Goal: Task Accomplishment & Management: Complete application form

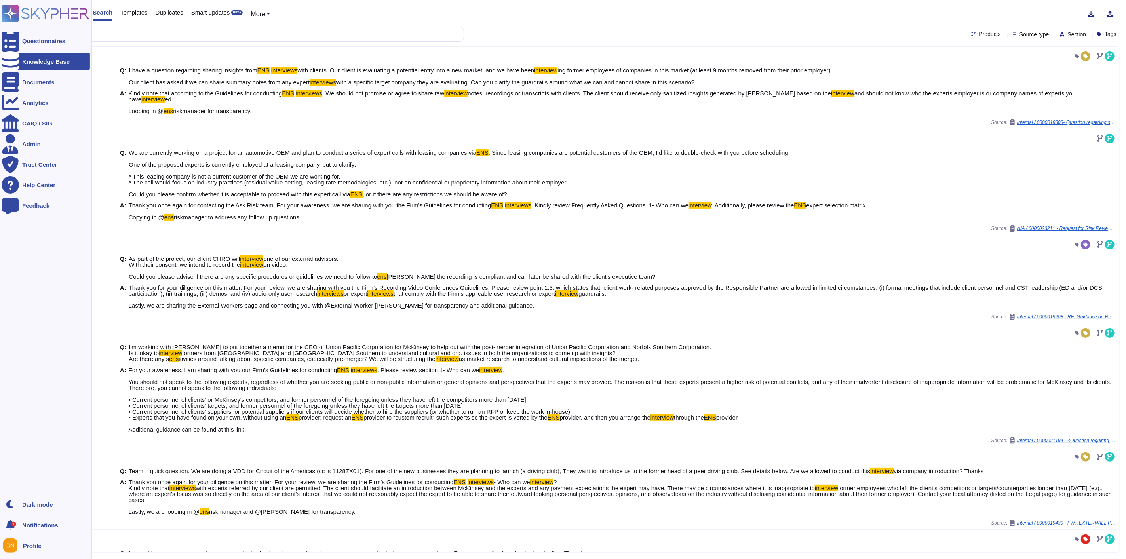
drag, startPoint x: 86, startPoint y: 34, endPoint x: 10, endPoint y: 23, distance: 76.8
click at [10, 23] on div "Questionnaires Knowledge Base Documents Analytics CAIQ / SIG Admin Trust Center…" at bounding box center [563, 279] width 1126 height 559
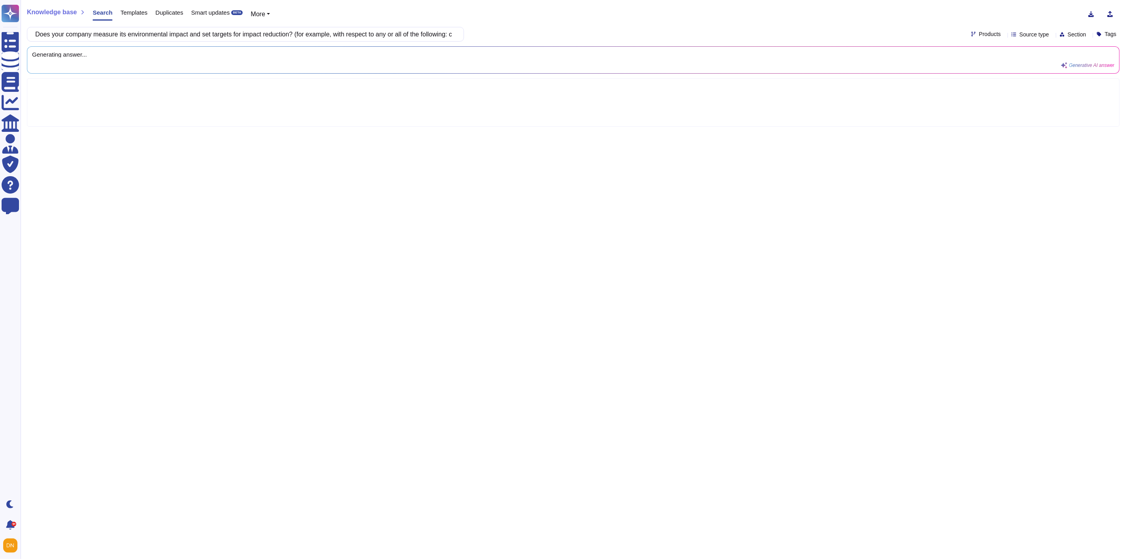
scroll to position [0, 525]
type input "Does your company measure its environmental impact and set targets for impact r…"
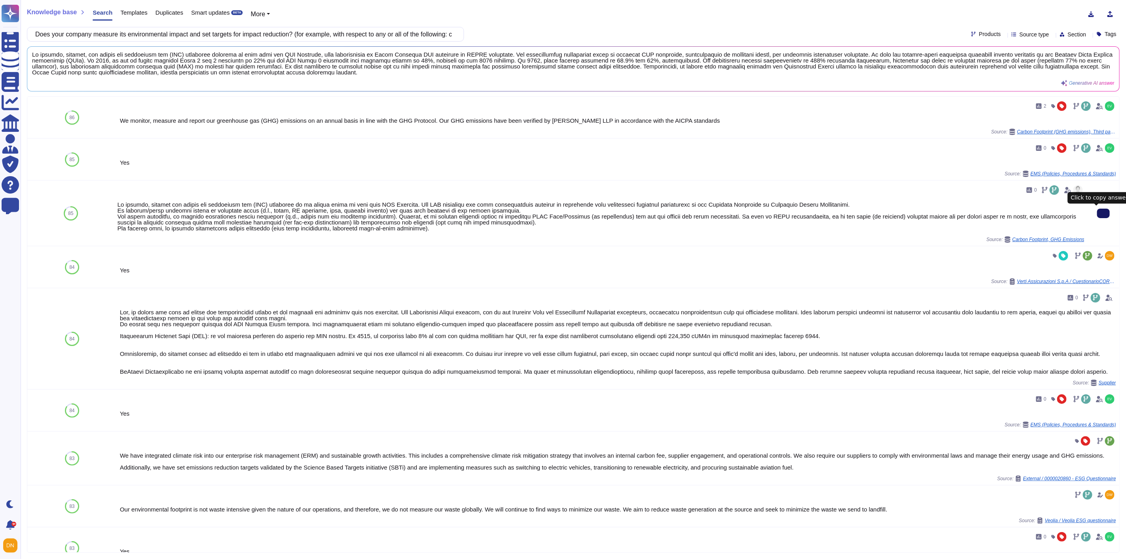
click at [417, 37] on input "Does your company measure its environmental impact and set targets for impact r…" at bounding box center [243, 34] width 424 height 14
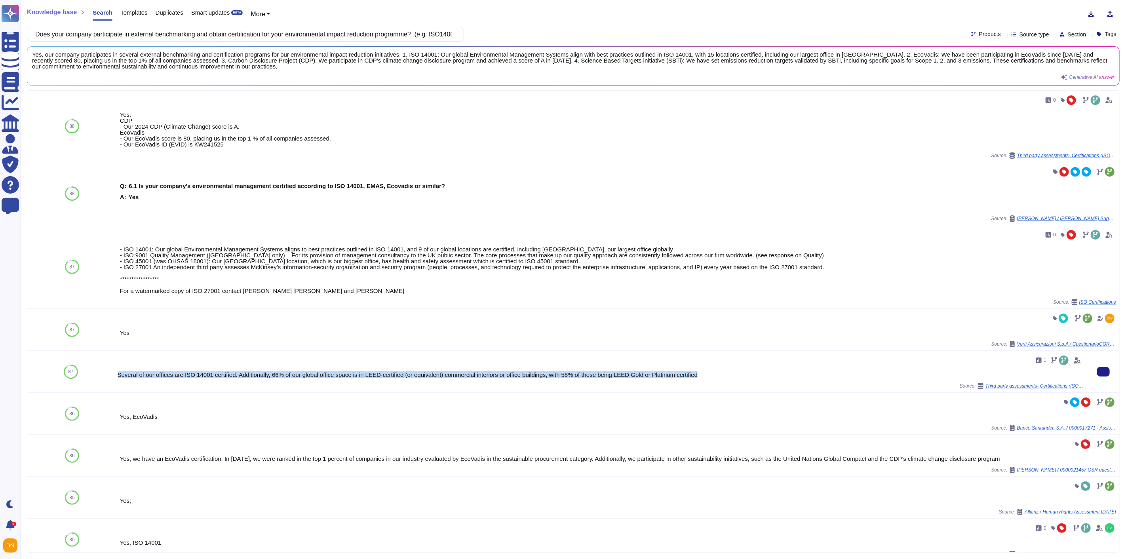
drag, startPoint x: 699, startPoint y: 379, endPoint x: 116, endPoint y: 379, distance: 583.6
click at [116, 379] on div "1 Several of our offices are ISO 14001 certified. Additionally, 66% of our glob…" at bounding box center [600, 372] width 973 height 42
copy div "Several of our offices are ISO 14001 certified. Additionally, 66% of our global…"
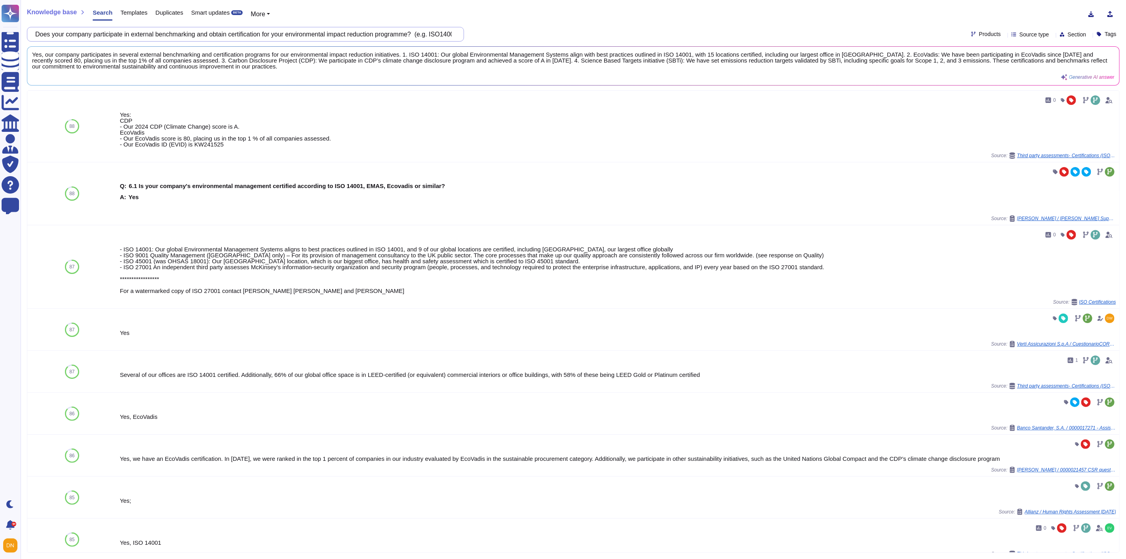
click at [210, 35] on input "Does your company participate in external benchmarking and obtain certification…" at bounding box center [243, 34] width 424 height 14
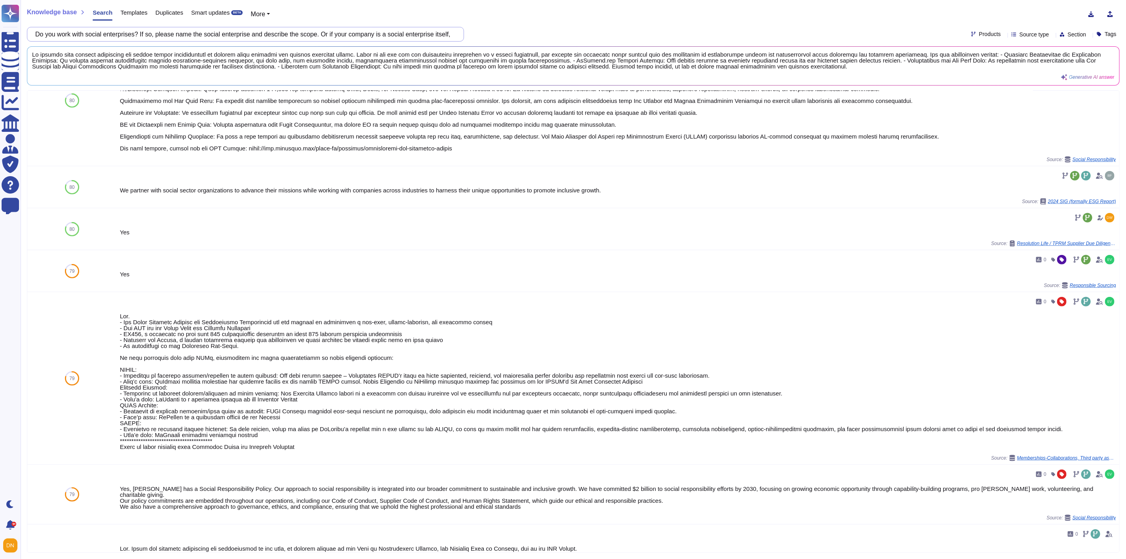
scroll to position [440, 0]
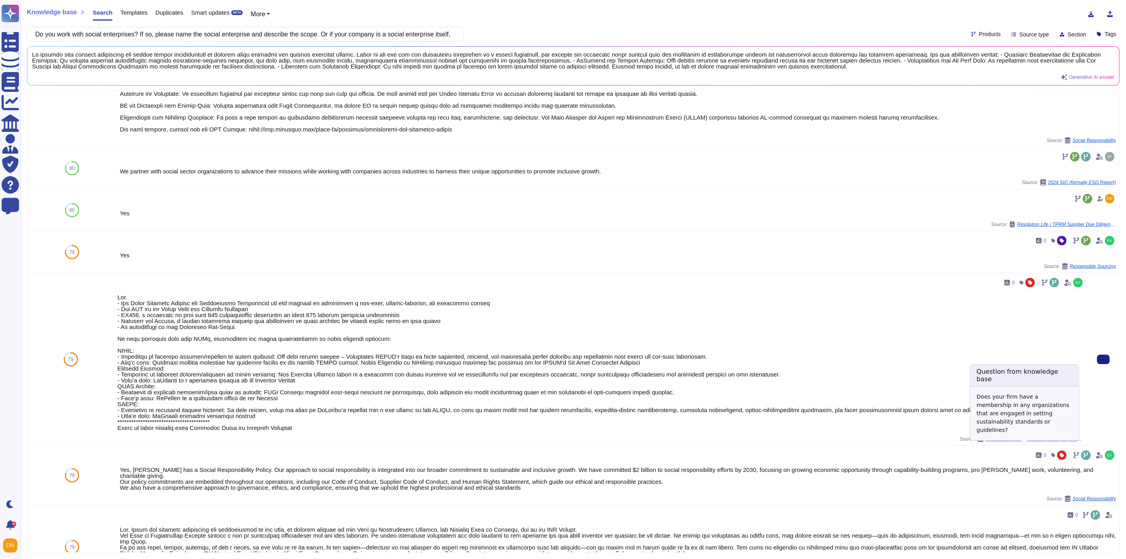
click at [1050, 441] on span "Memberships-Collaborations, Third party assessments- Certifications (ISO 14001-…" at bounding box center [1035, 439] width 99 height 5
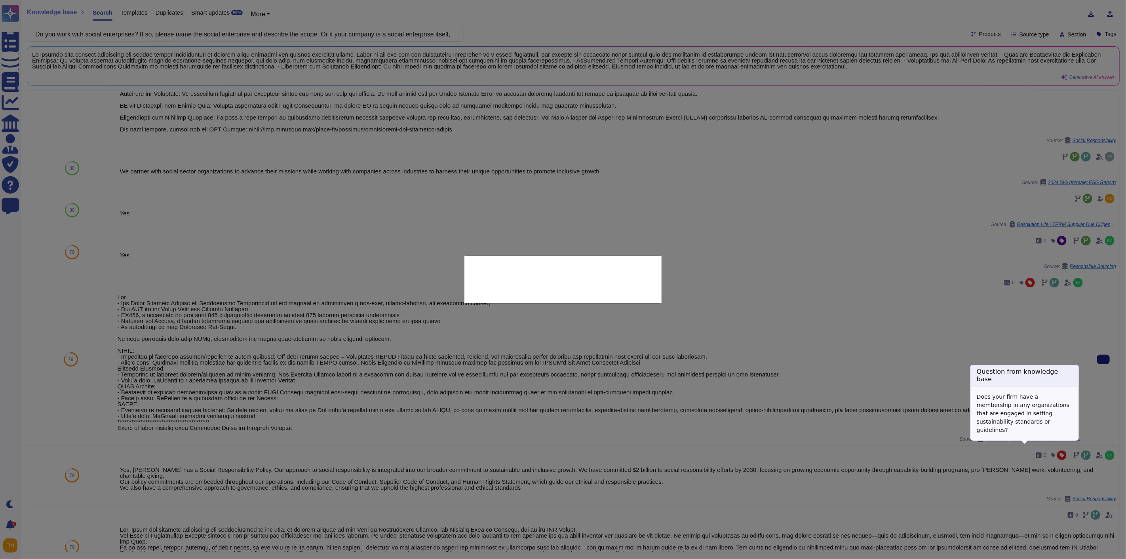
type textarea "Does your firm have a membership in any organizations that are engaged in setti…"
type textarea "Lor. - Ips Dolor Sitametc Adipisc eli Seddoeiusmo Temporincid utl etd magnaal e…"
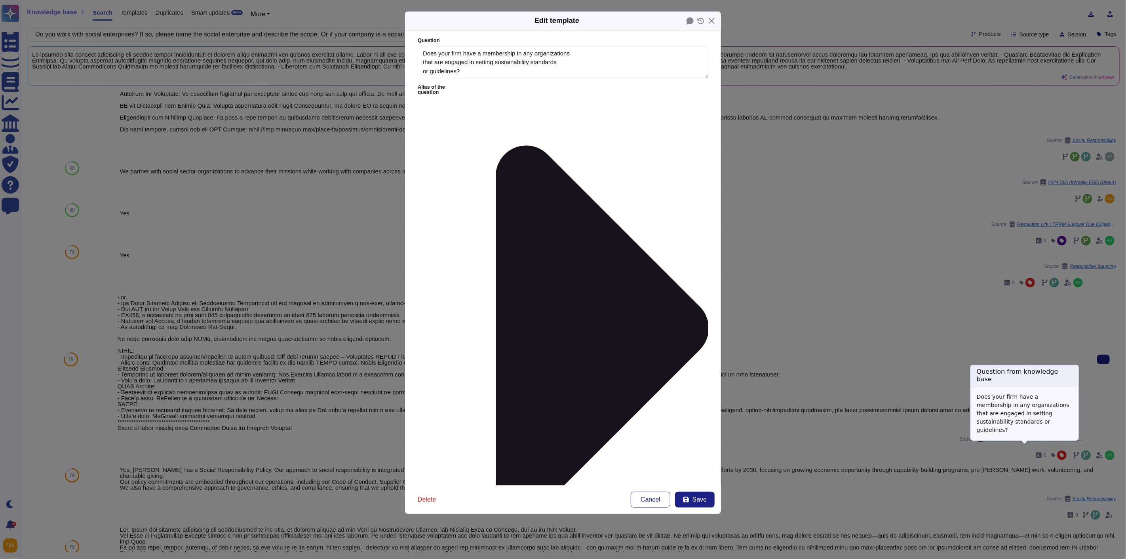
type textarea "Does your firm have a membership in any organizations that are engaged in setti…"
type textarea "Lor. - Ips Dolor Sitametc Adipisc eli Seddoeiusmo Temporincid utl etd magnaal e…"
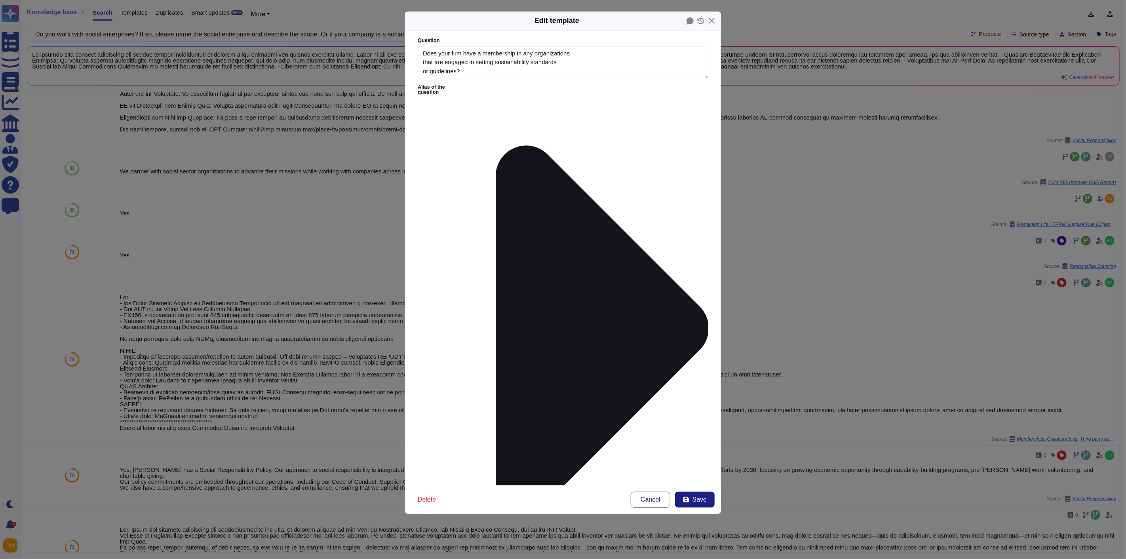
drag, startPoint x: 698, startPoint y: 144, endPoint x: 692, endPoint y: 415, distance: 270.9
click at [713, 17] on button "Close" at bounding box center [712, 21] width 12 height 12
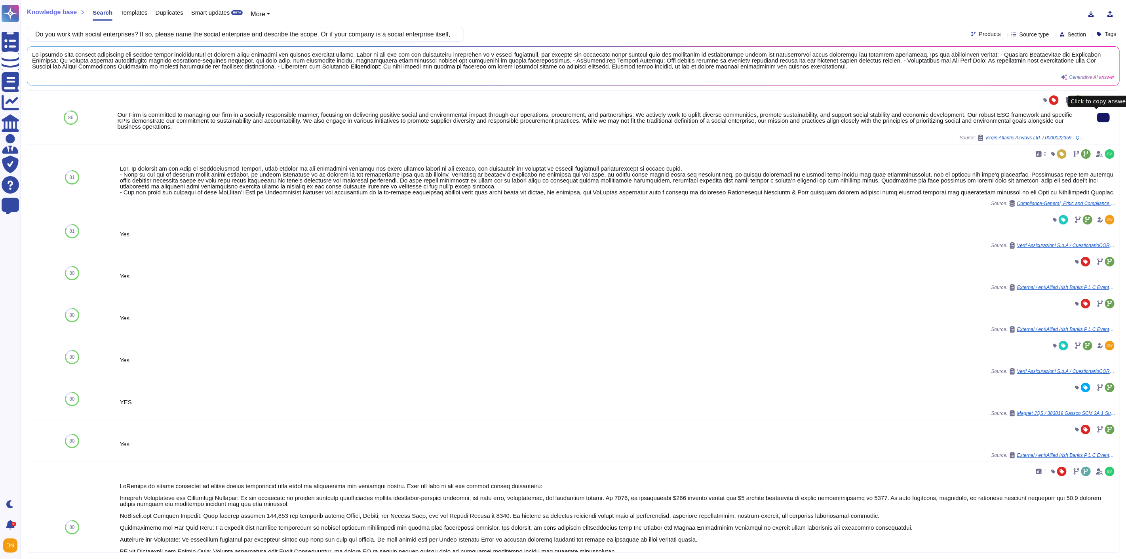
click at [1104, 118] on icon at bounding box center [1104, 118] width 0 height 0
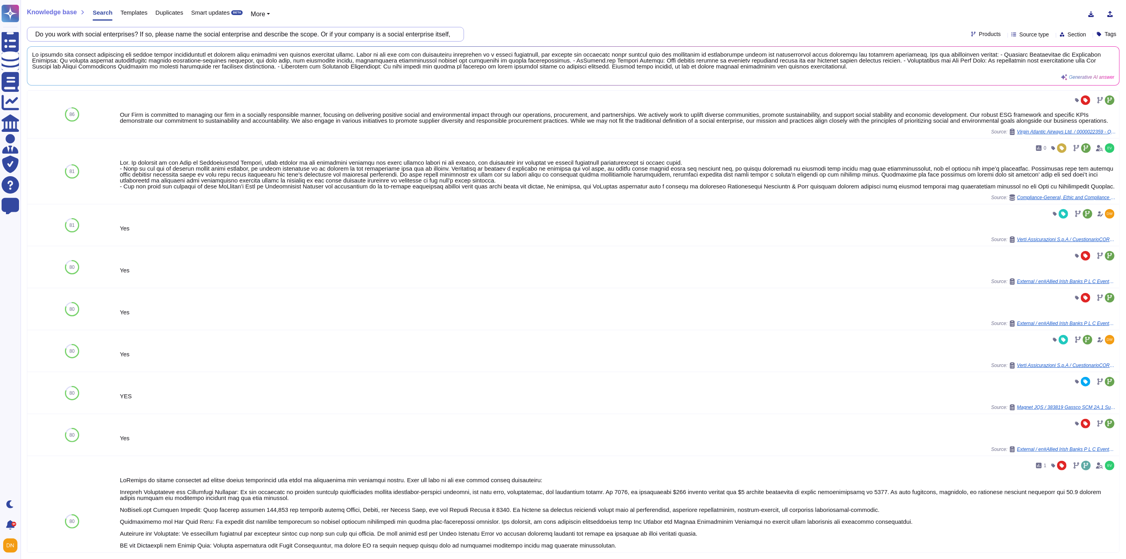
click at [402, 34] on input "Do you work with social enterprises? If so, please name the social enterprise a…" at bounding box center [243, 34] width 424 height 14
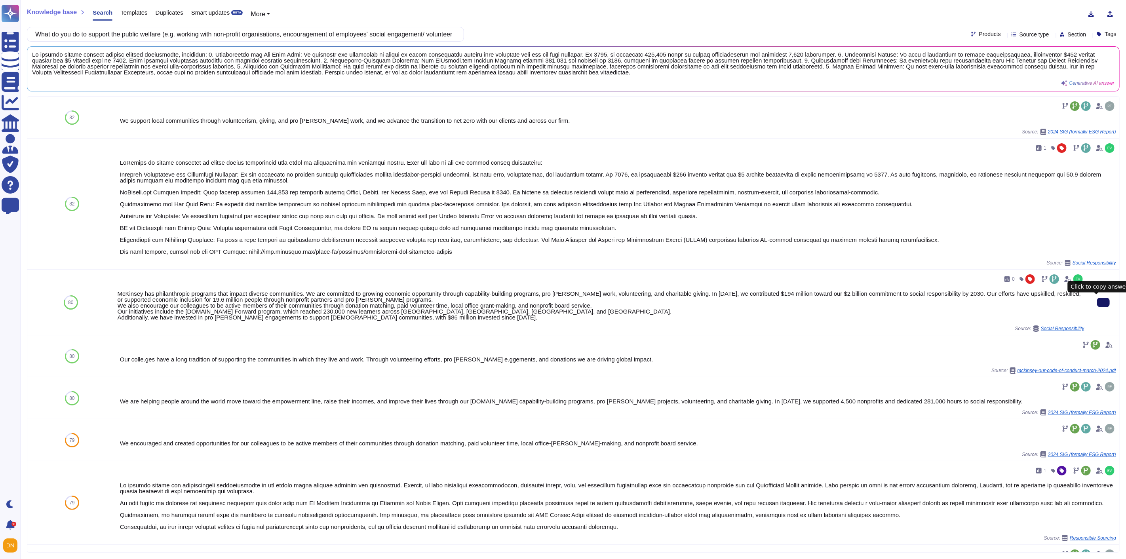
click at [245, 26] on div "Knowledge base Search Templates Duplicates Smart updates BETA More What do you …" at bounding box center [574, 279] width 1106 height 559
click at [245, 37] on input "What do you do to support the public welfare (e.g. working with non-profit orga…" at bounding box center [243, 34] width 424 height 14
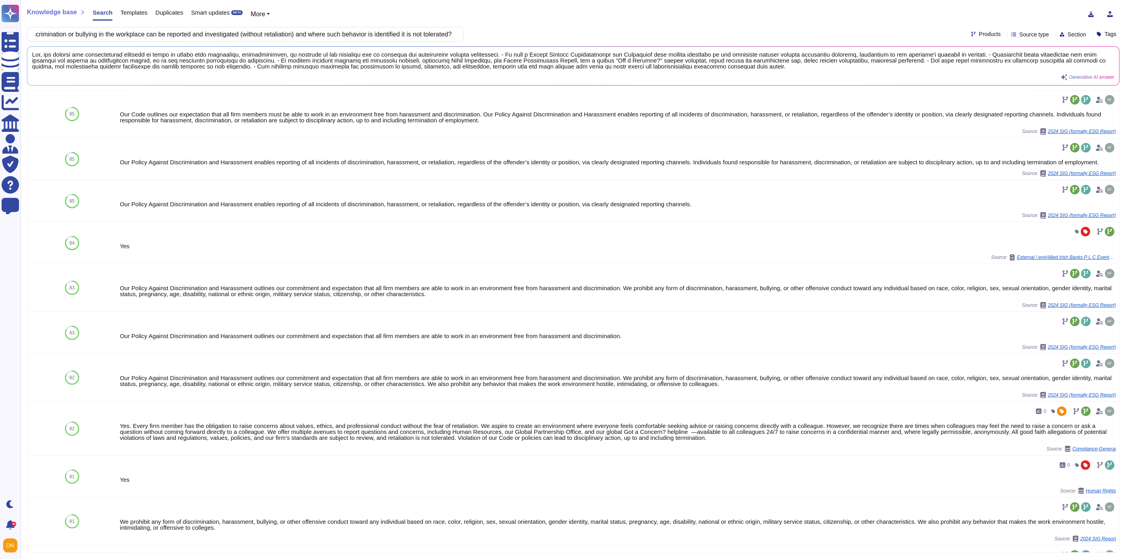
scroll to position [132, 0]
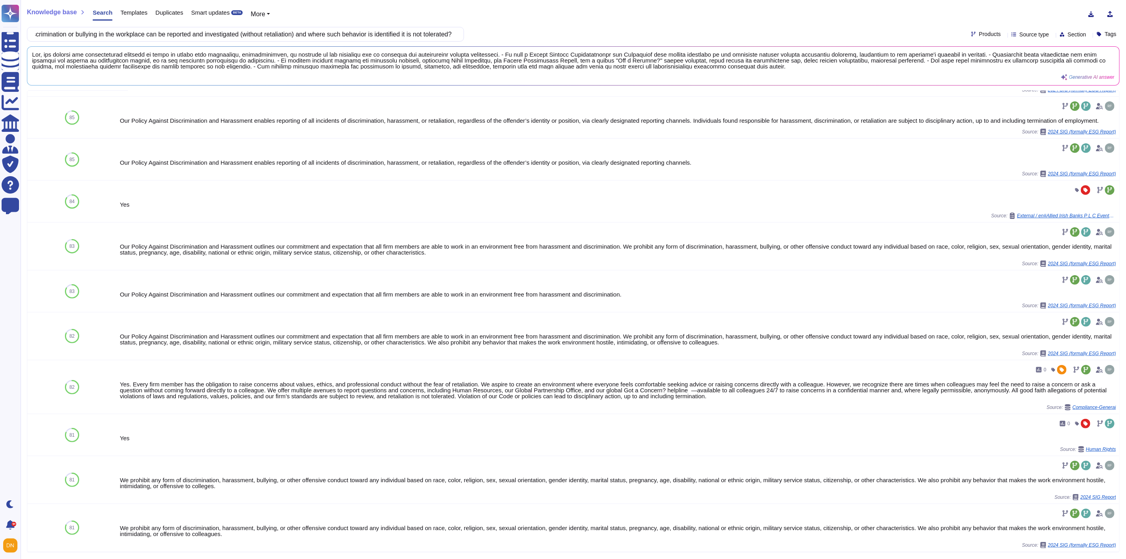
click at [272, 36] on input "Does your company have measures in place to ensure that harassment, discriminat…" at bounding box center [243, 34] width 424 height 14
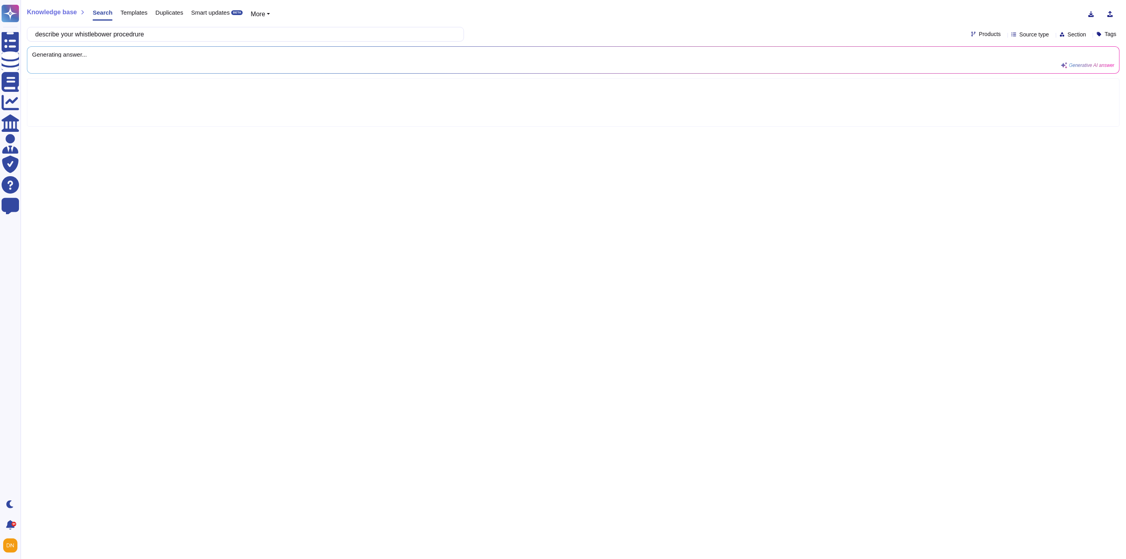
click at [155, 34] on input "describe your whistlebower procedrure" at bounding box center [243, 34] width 424 height 14
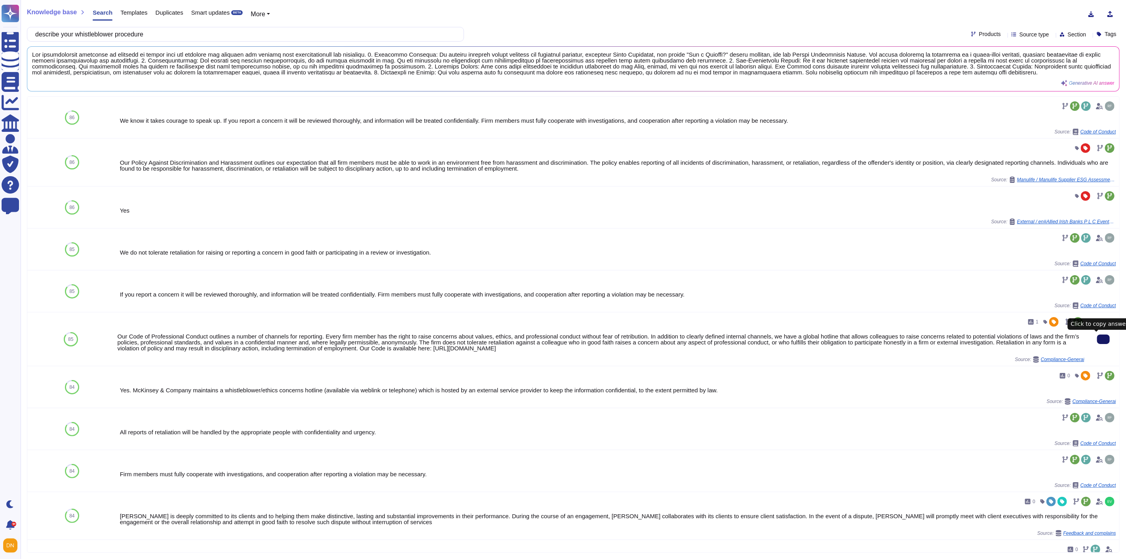
click at [1104, 339] on icon at bounding box center [1104, 339] width 0 height 0
click at [223, 33] on input "describe your whistleblower procedure" at bounding box center [243, 34] width 424 height 14
drag, startPoint x: 219, startPoint y: 33, endPoint x: 38, endPoint y: 28, distance: 181.8
click at [38, 28] on div "describe your whistleblower procedure" at bounding box center [245, 34] width 437 height 15
paste input "Does your company have measures in place to conduct your business in alignment …"
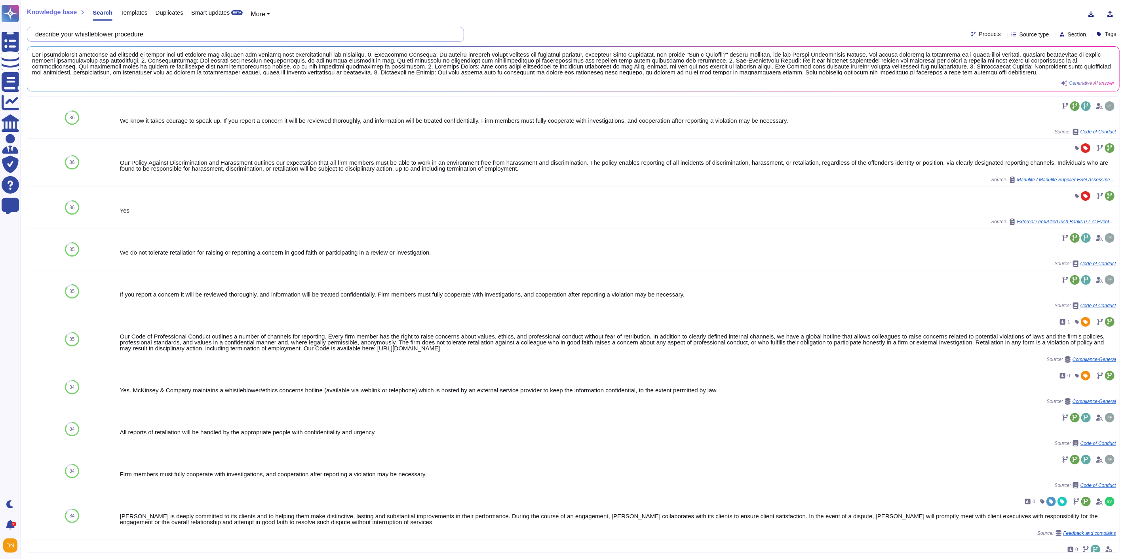
scroll to position [0, 222]
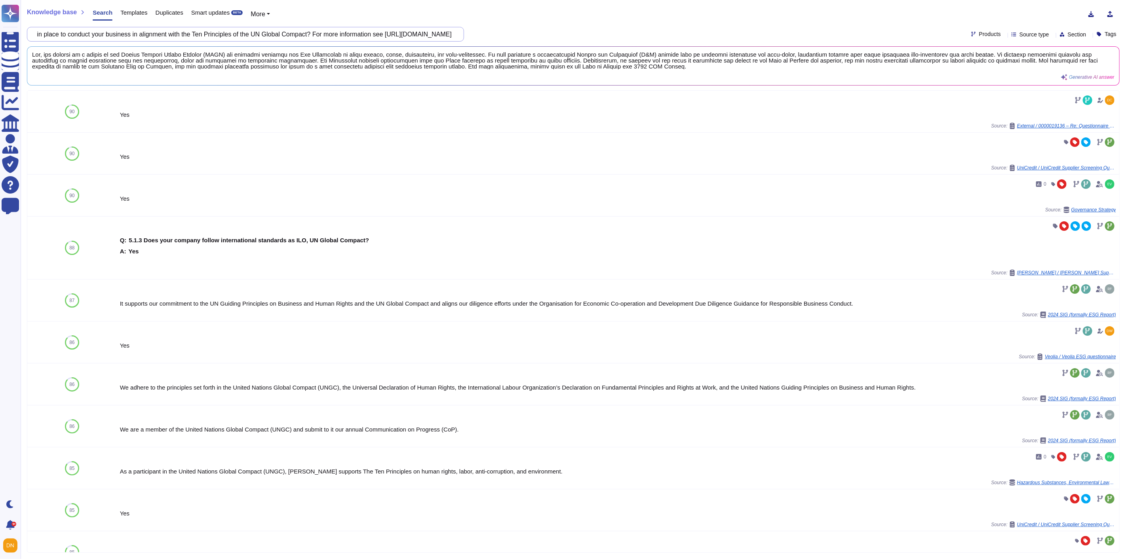
type input "Does your company have measures in place to conduct your business in alignment …"
